Goal: Information Seeking & Learning: Understand process/instructions

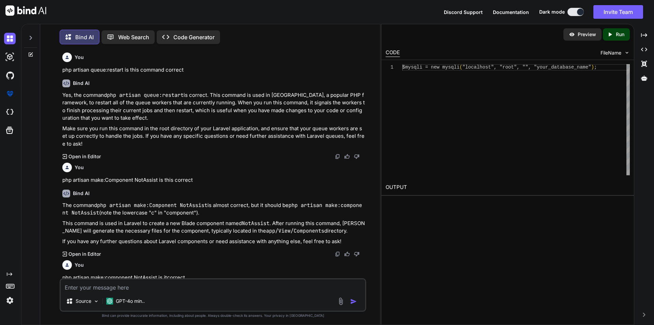
scroll to position [819, 0]
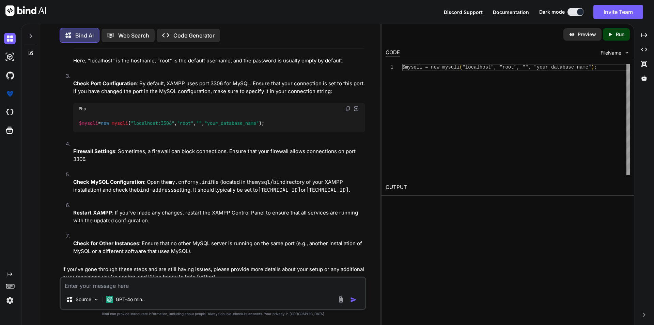
click at [174, 283] on textarea at bounding box center [213, 283] width 305 height 12
type textarea "create jobs in [GEOGRAPHIC_DATA]"
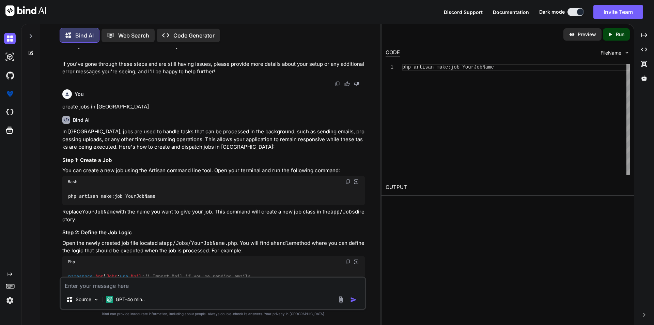
scroll to position [1024, 0]
drag, startPoint x: 69, startPoint y: 181, endPoint x: 158, endPoint y: 179, distance: 88.6
click at [158, 188] on div "php artisan make:job YourJobName" at bounding box center [213, 197] width 302 height 18
copy code "php artisan make:job YourJobName"
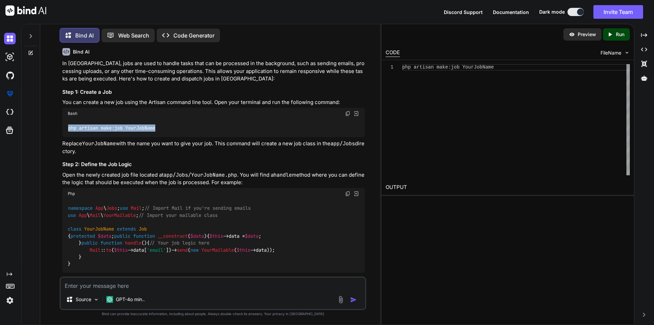
scroll to position [1092, 0]
copy code "php artisan make:job YourJobName"
click at [324, 229] on div "namespace App \ Jobs ; use Mail ; // Import Mail if you're sending emails use A…" at bounding box center [213, 237] width 302 height 74
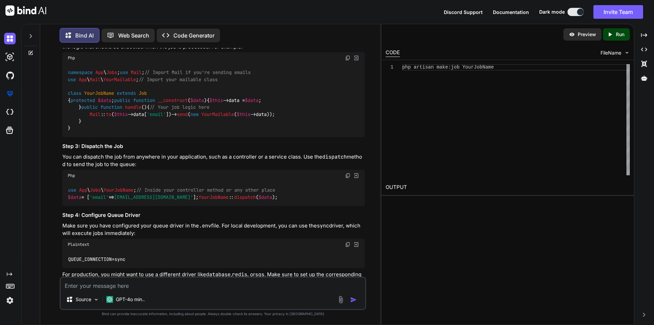
scroll to position [1262, 0]
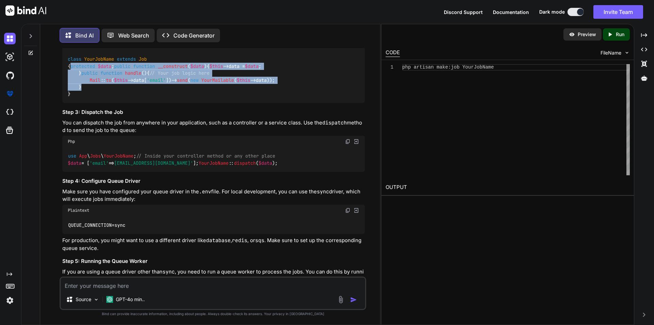
drag, startPoint x: 80, startPoint y: 72, endPoint x: 99, endPoint y: 146, distance: 77.3
click at [99, 103] on div "namespace App \ Jobs ; use Mail ; // Import Mail if you're sending emails use A…" at bounding box center [213, 67] width 302 height 74
copy code "protected $data ; public function __construct ( $data ) { $this ->data = $data …"
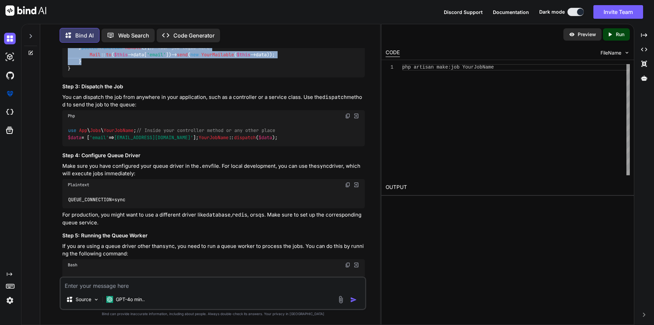
scroll to position [1296, 0]
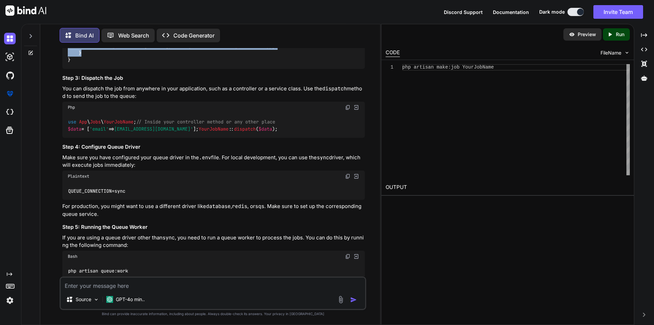
drag, startPoint x: 68, startPoint y: 183, endPoint x: 180, endPoint y: 188, distance: 111.2
click at [180, 138] on div "use App \ Jobs \ YourJobName ; // Inside your controller method or any other pl…" at bounding box center [213, 125] width 302 height 25
copy code "use App \ Jobs \ YourJobName ;"
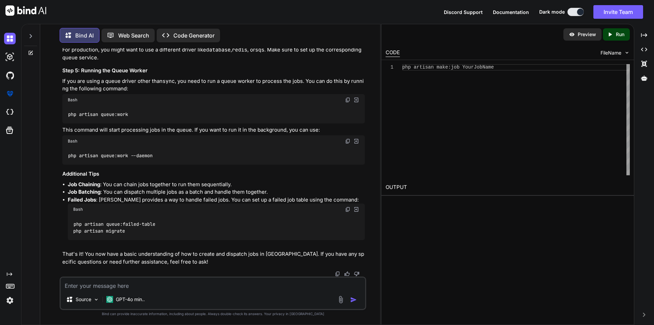
scroll to position [1535, 0]
drag, startPoint x: 69, startPoint y: 113, endPoint x: 136, endPoint y: 111, distance: 66.8
click at [136, 111] on div "php artisan queue:work" at bounding box center [213, 115] width 302 height 18
copy code "php artisan queue:work"
